Goal: Browse casually

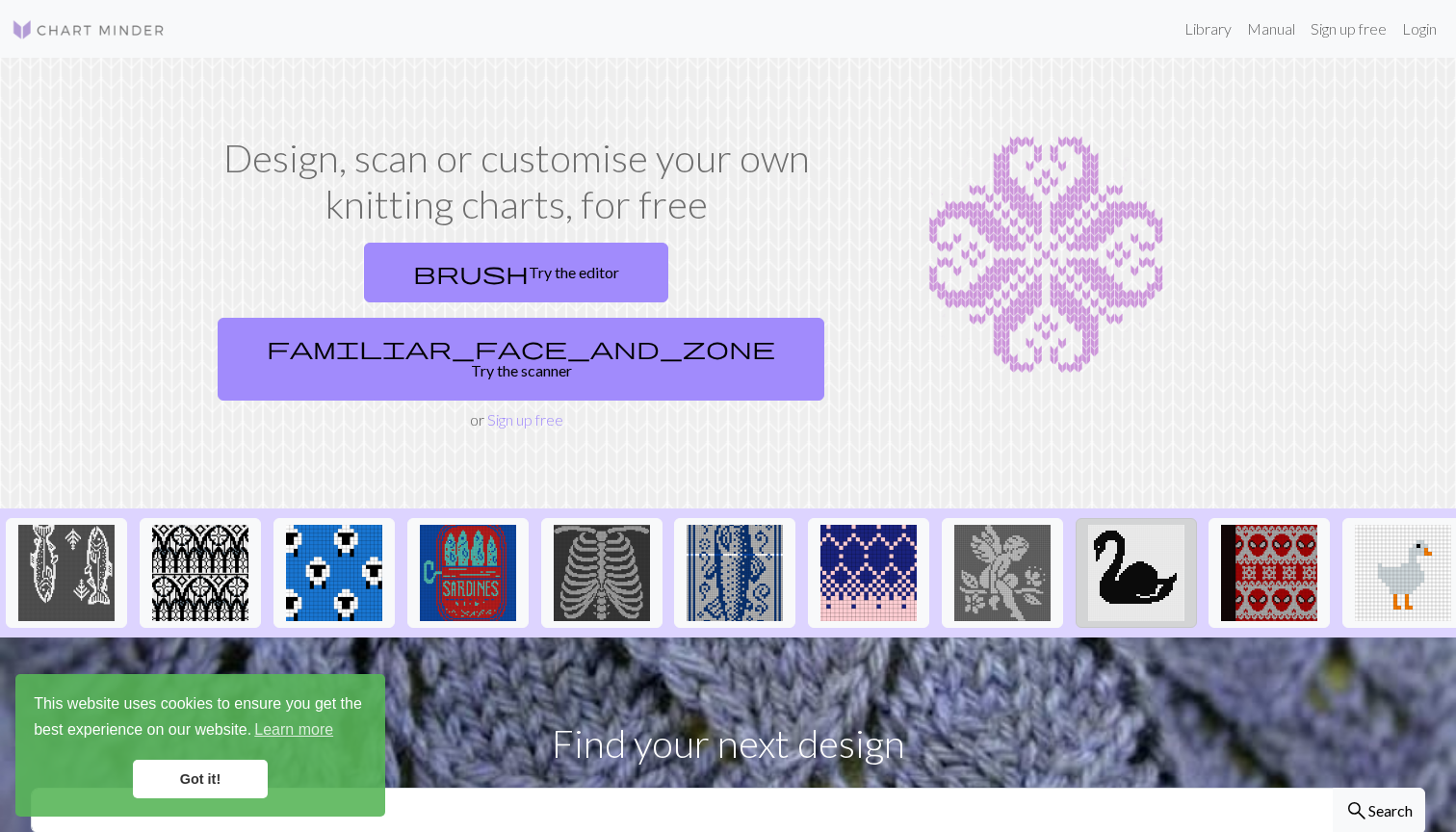
click at [1158, 525] on img at bounding box center [1136, 573] width 96 height 96
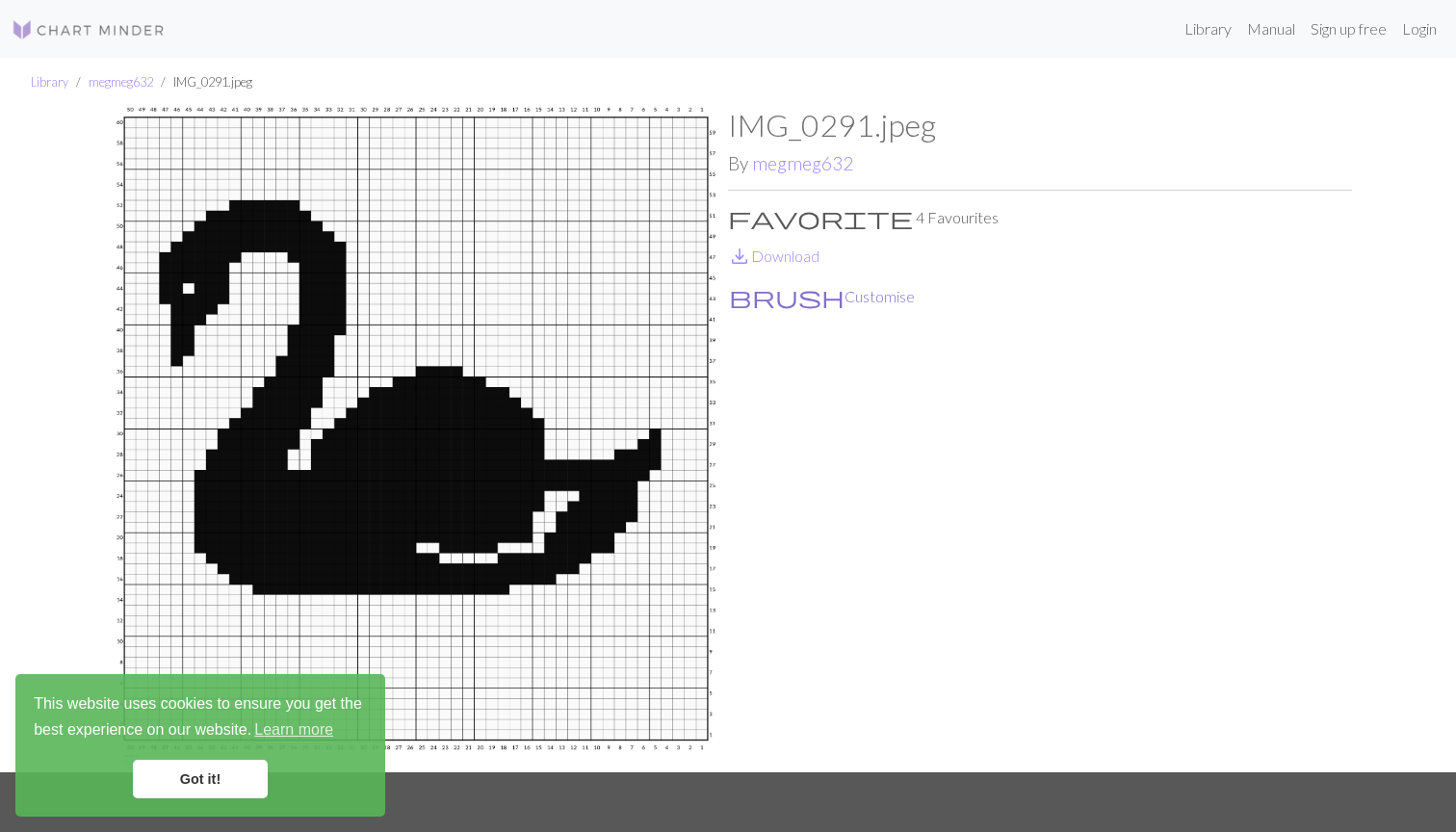
click at [814, 302] on button "brush Customise" at bounding box center [822, 296] width 188 height 25
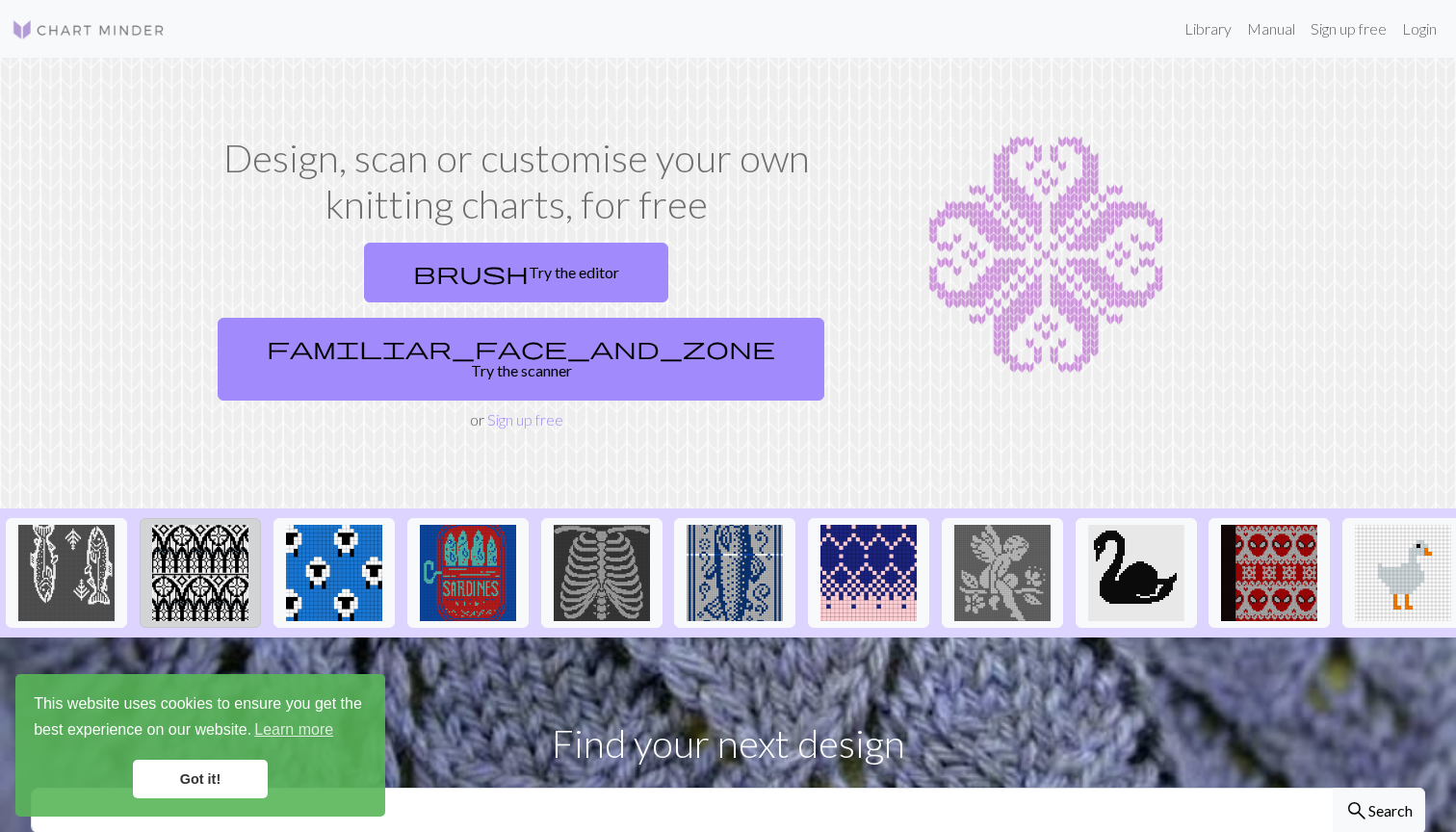
click at [161, 525] on img at bounding box center [201, 573] width 96 height 96
click at [58, 527] on img at bounding box center [67, 573] width 96 height 96
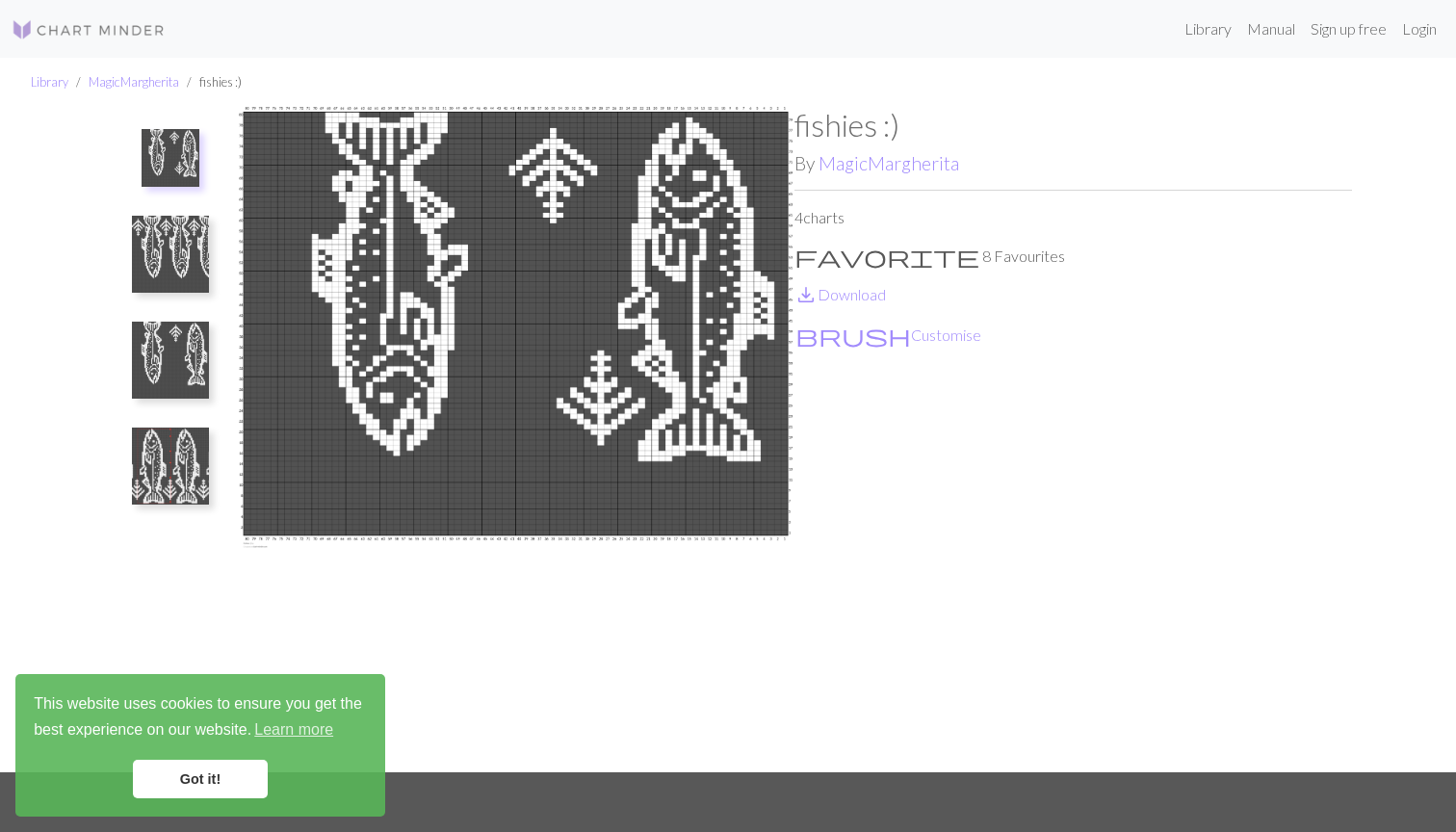
click at [186, 454] on img at bounding box center [170, 466] width 77 height 77
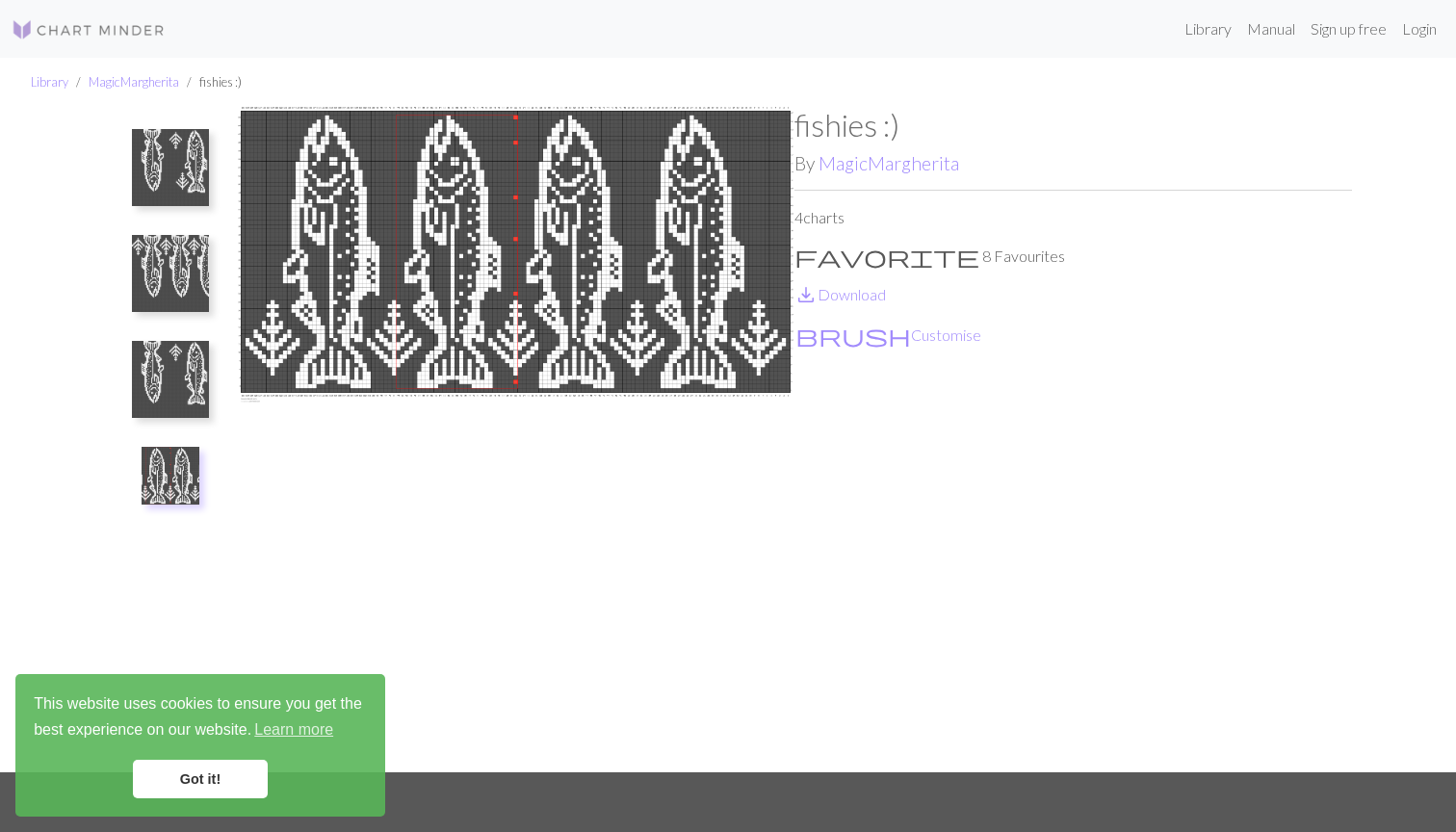
click at [196, 273] on img at bounding box center [170, 273] width 77 height 77
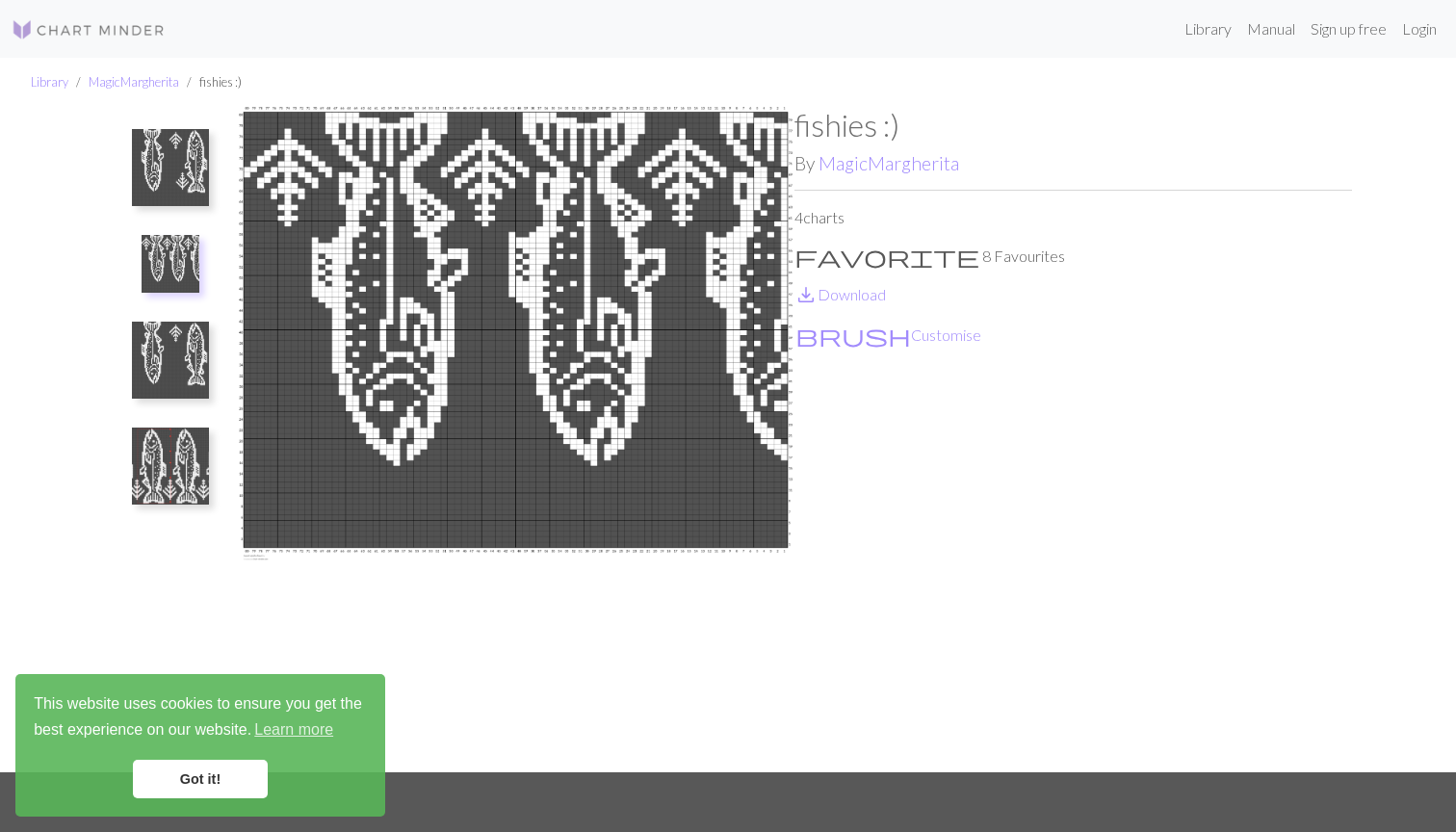
click at [179, 182] on img at bounding box center [170, 167] width 77 height 77
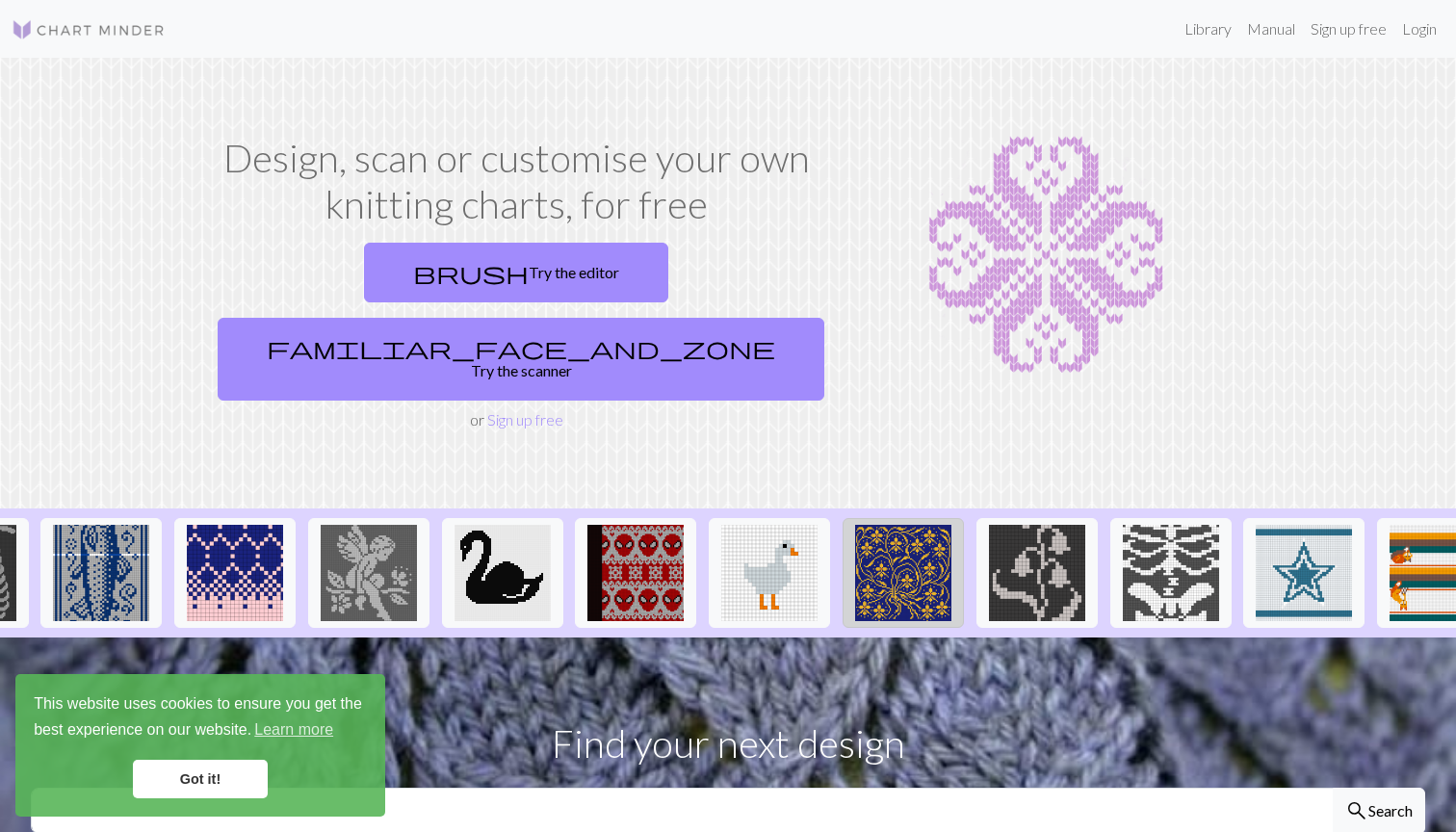
scroll to position [0, 654]
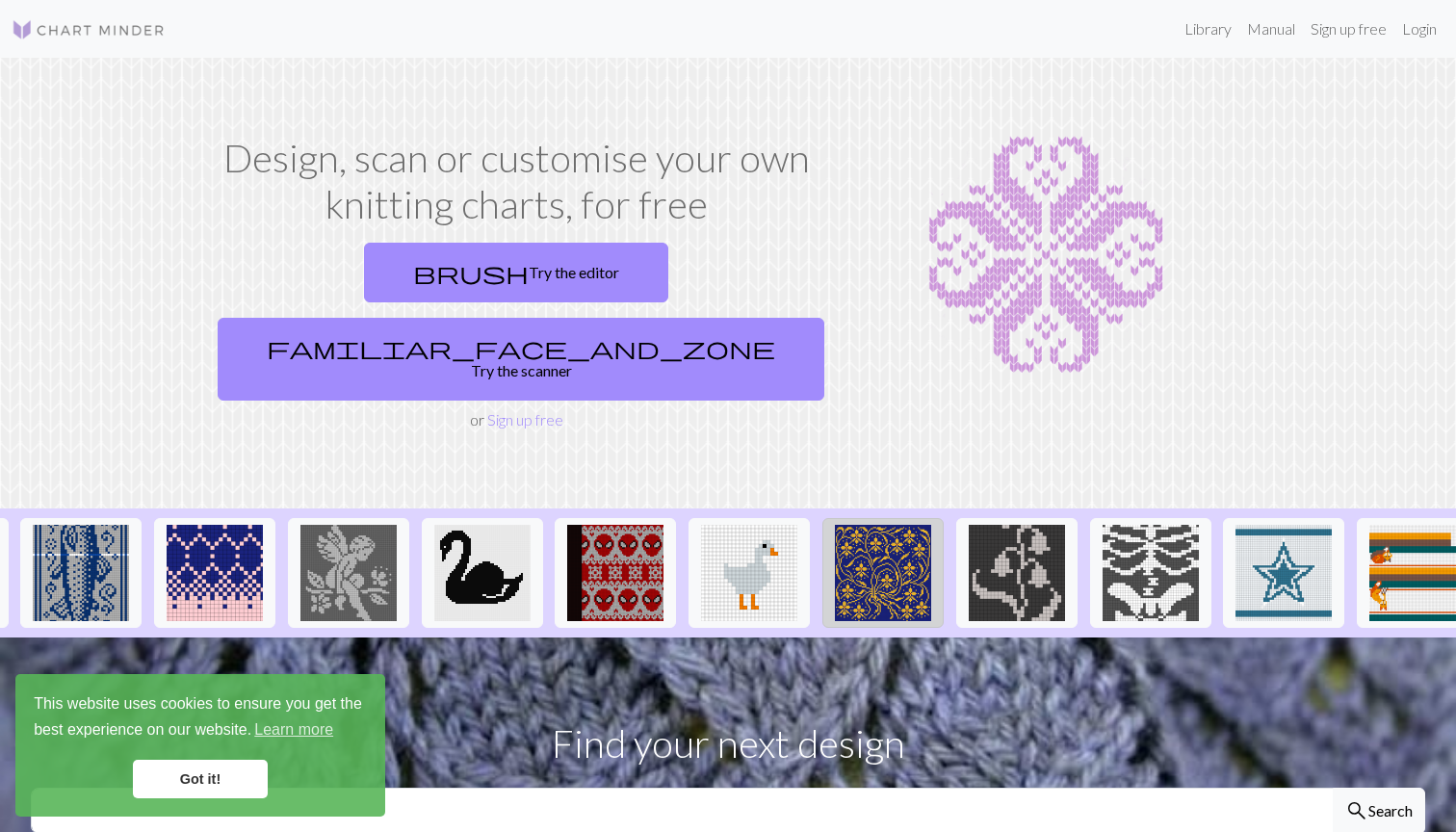
click at [879, 525] on img at bounding box center [883, 573] width 96 height 96
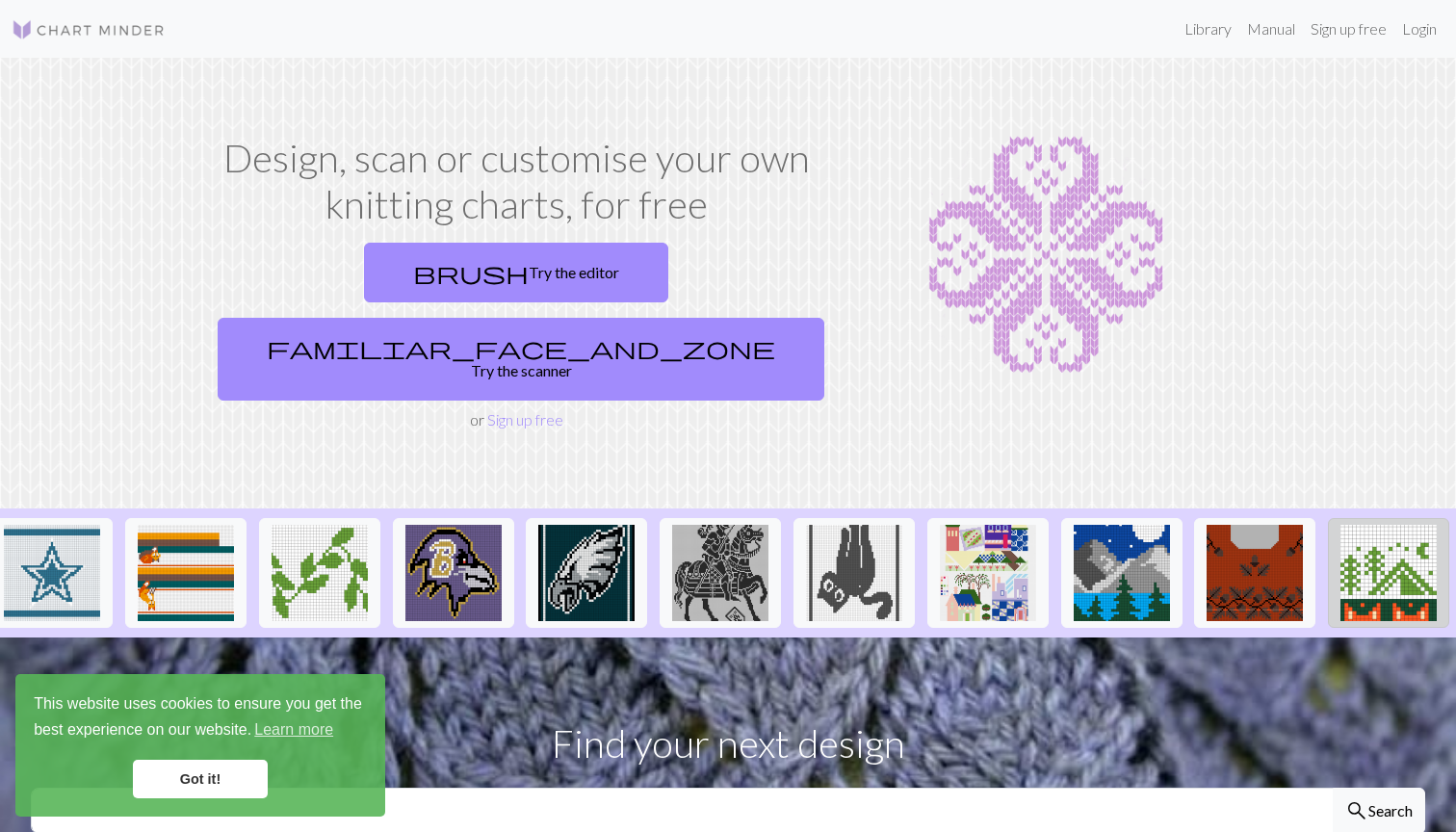
scroll to position [0, 1886]
click at [1403, 525] on img at bounding box center [1389, 573] width 96 height 96
